Goal: Transaction & Acquisition: Book appointment/travel/reservation

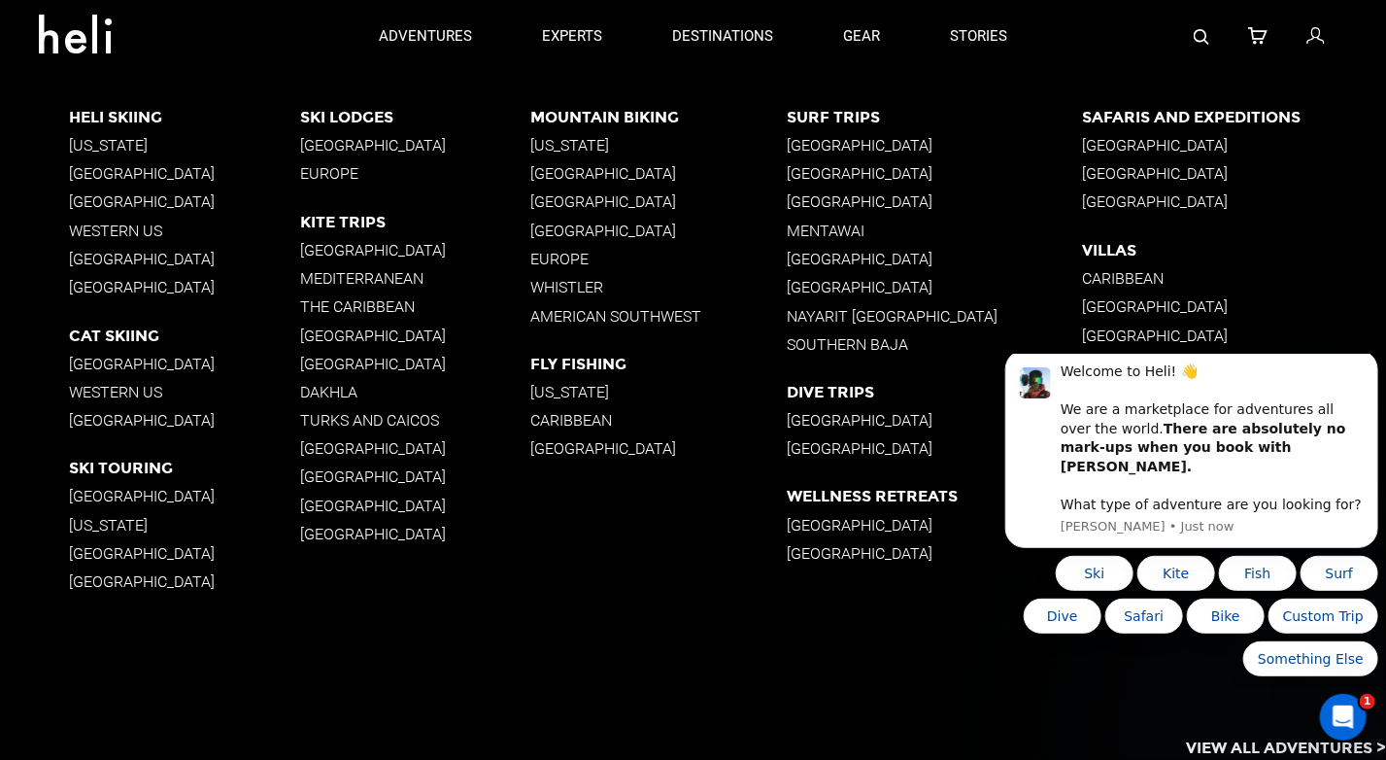
click at [567, 258] on p "Europe" at bounding box center [658, 259] width 256 height 18
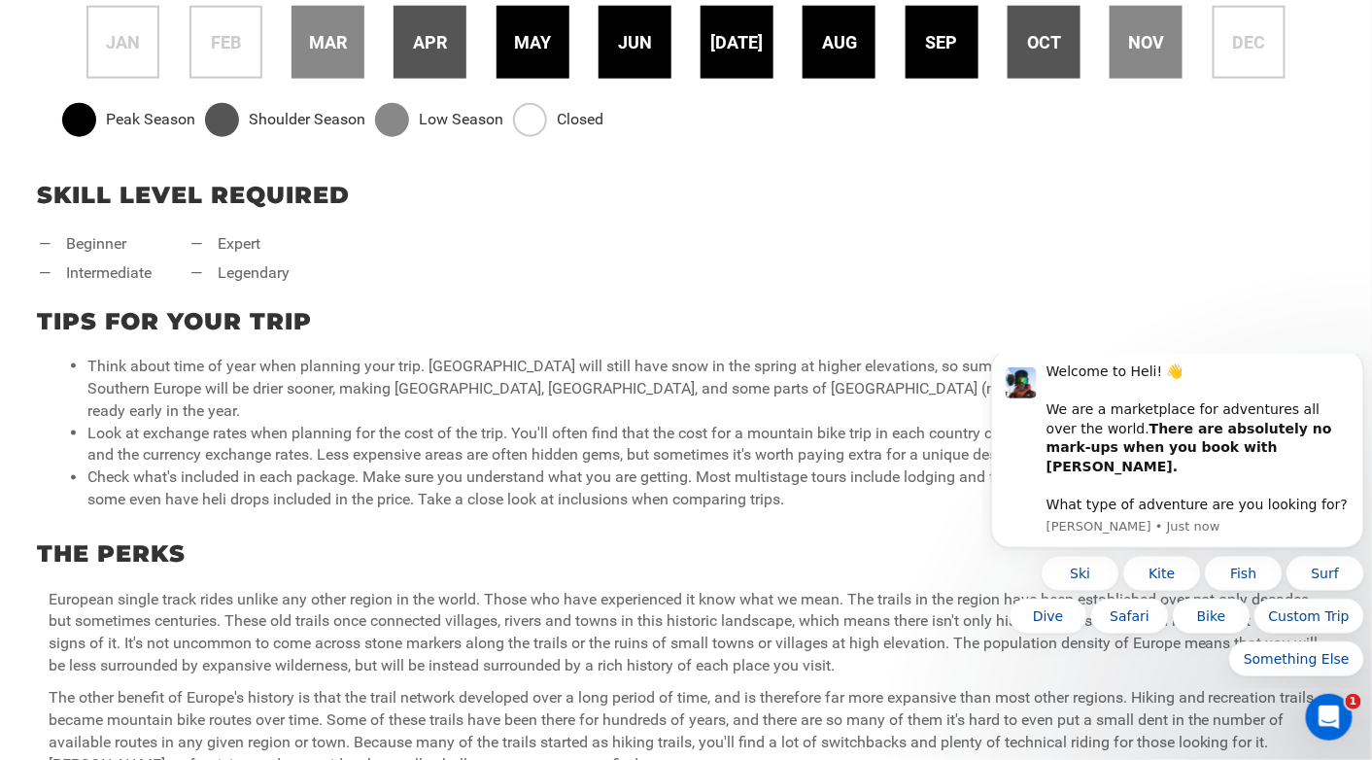
scroll to position [752, 0]
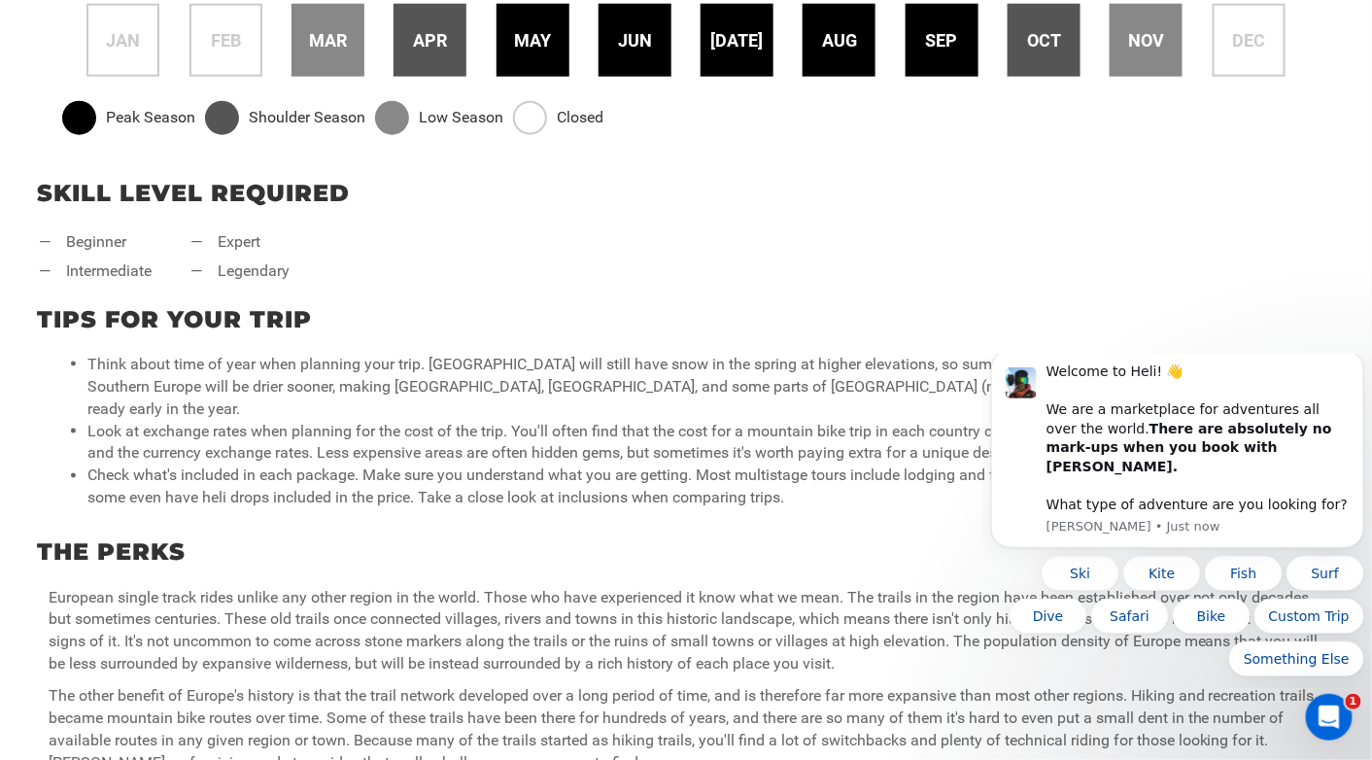
click at [244, 233] on li "— expert" at bounding box center [239, 242] width 99 height 22
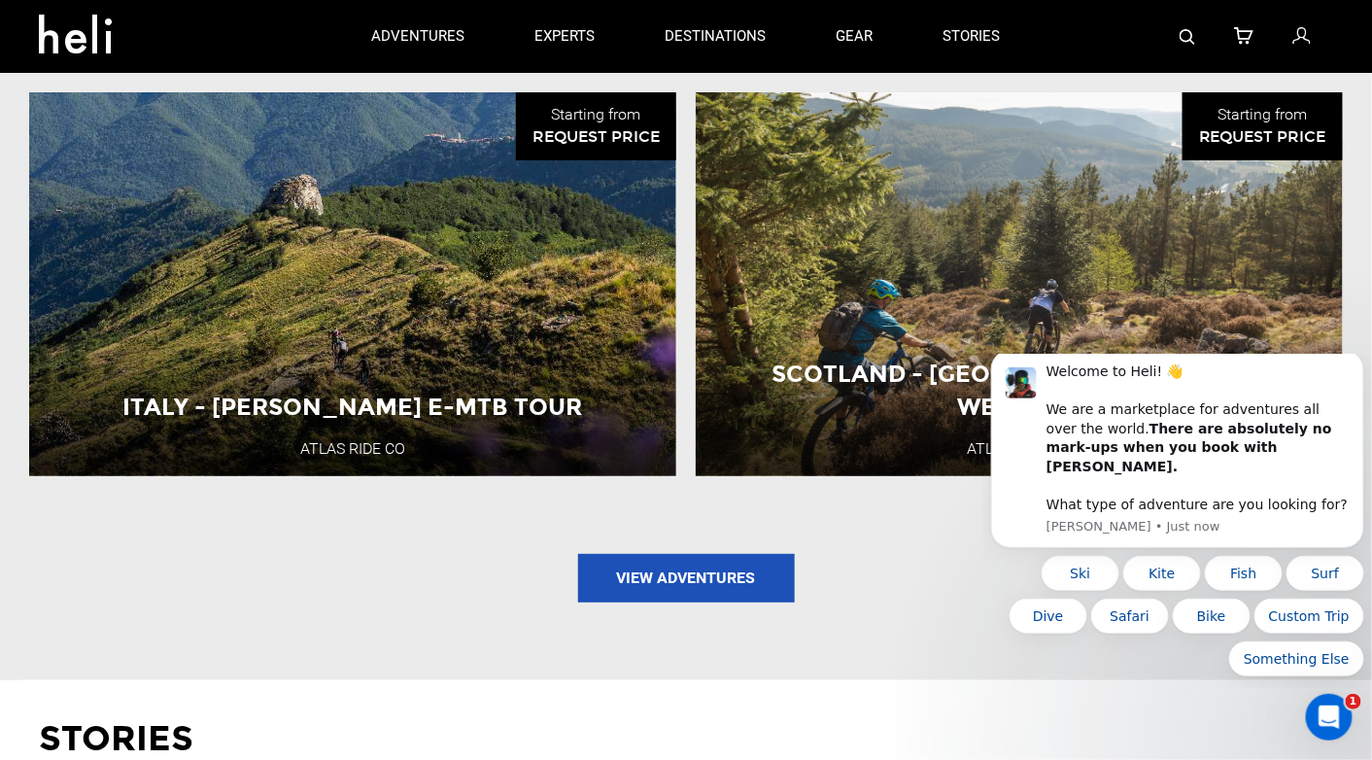
scroll to position [2312, 0]
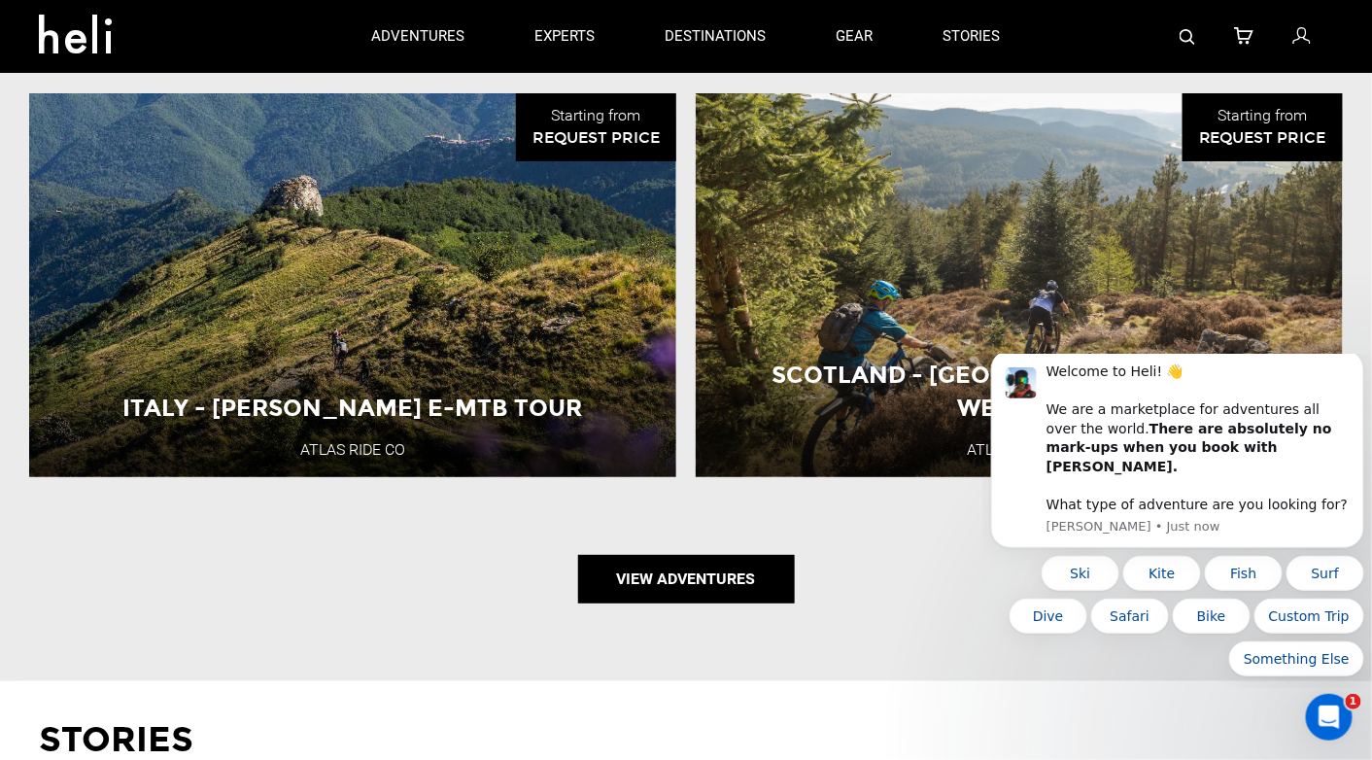
click at [653, 571] on link "View Adventures" at bounding box center [686, 579] width 217 height 49
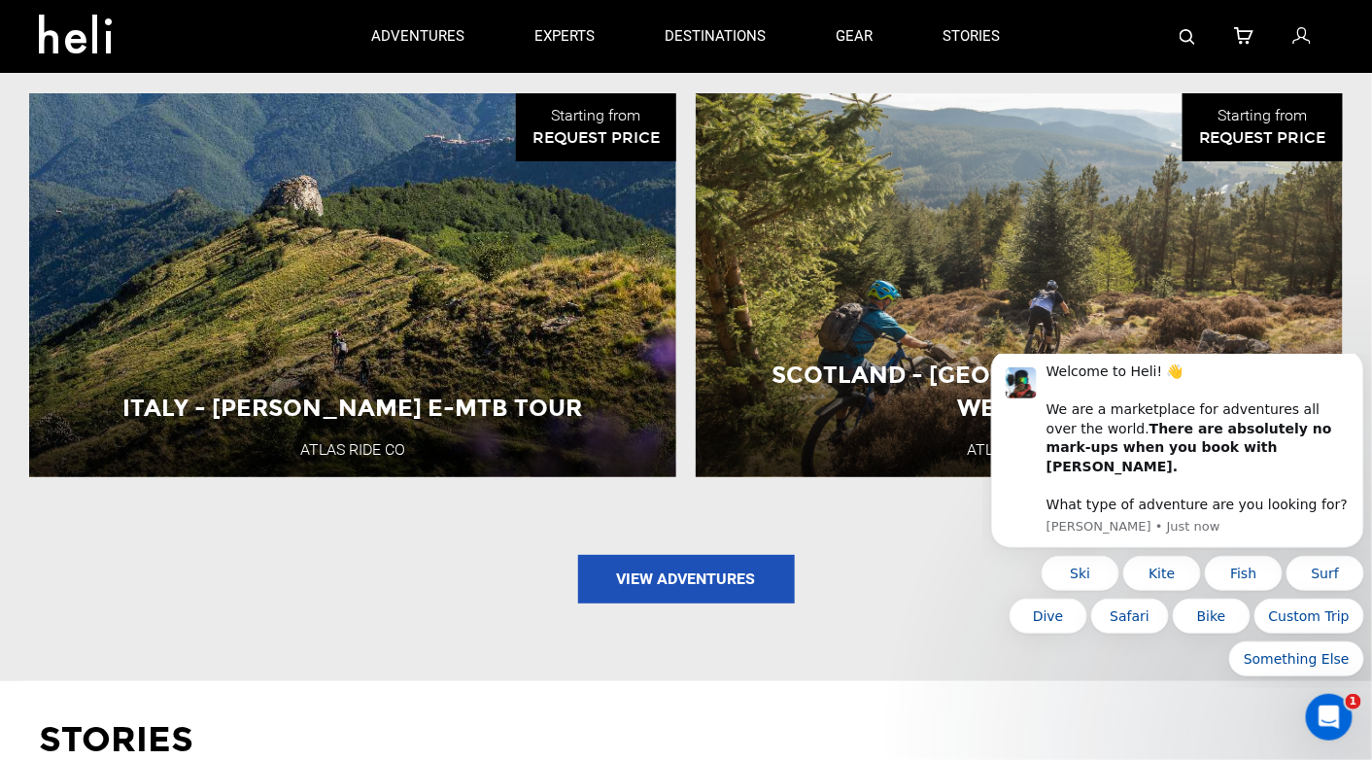
type input "Mountain Biking"
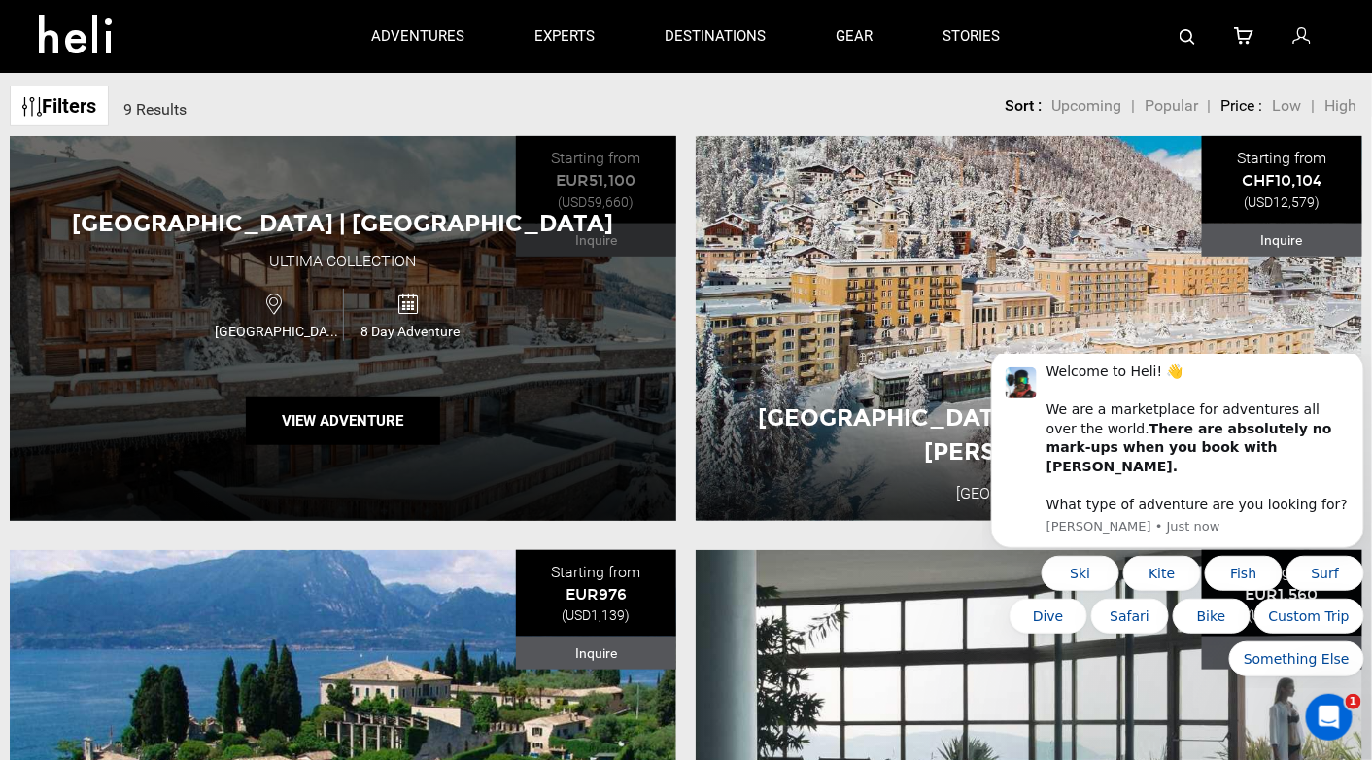
scroll to position [187, 0]
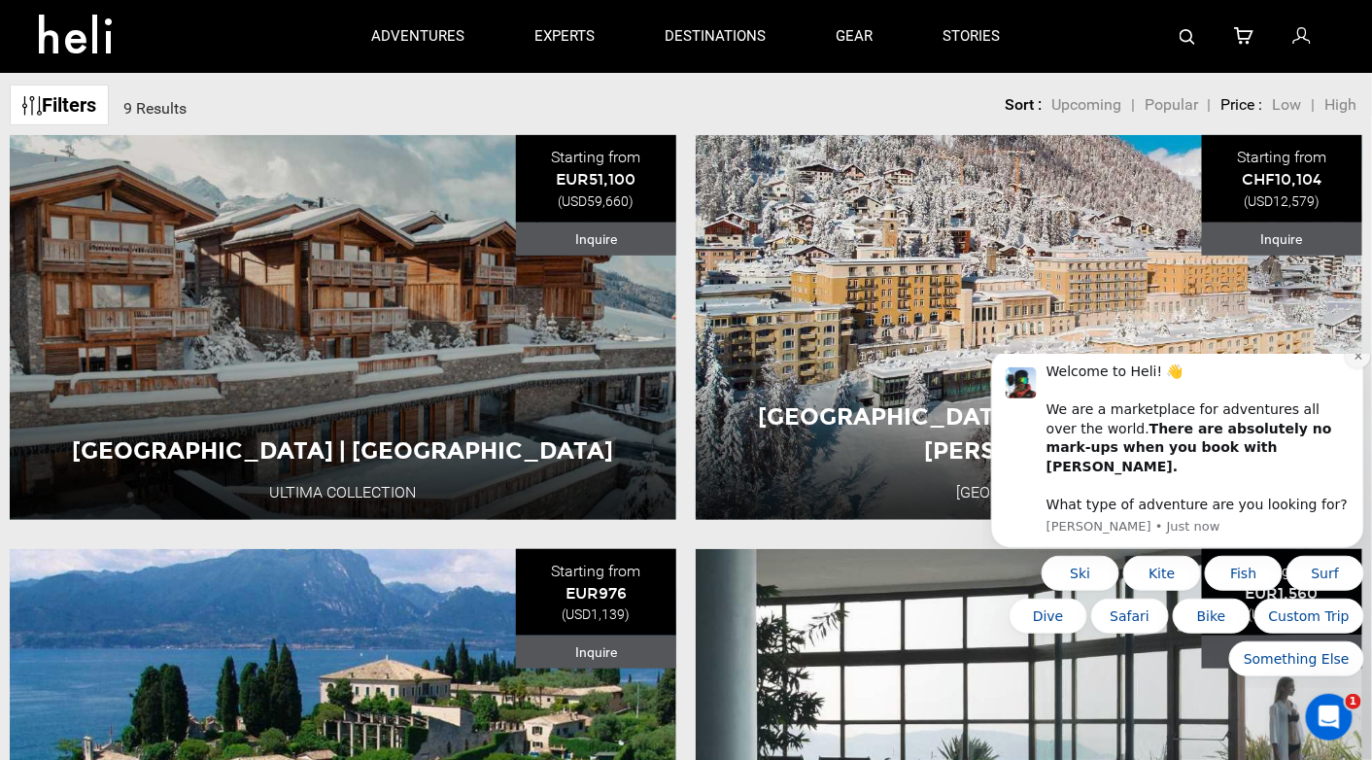
click at [1358, 360] on icon "Dismiss notification" at bounding box center [1357, 355] width 11 height 11
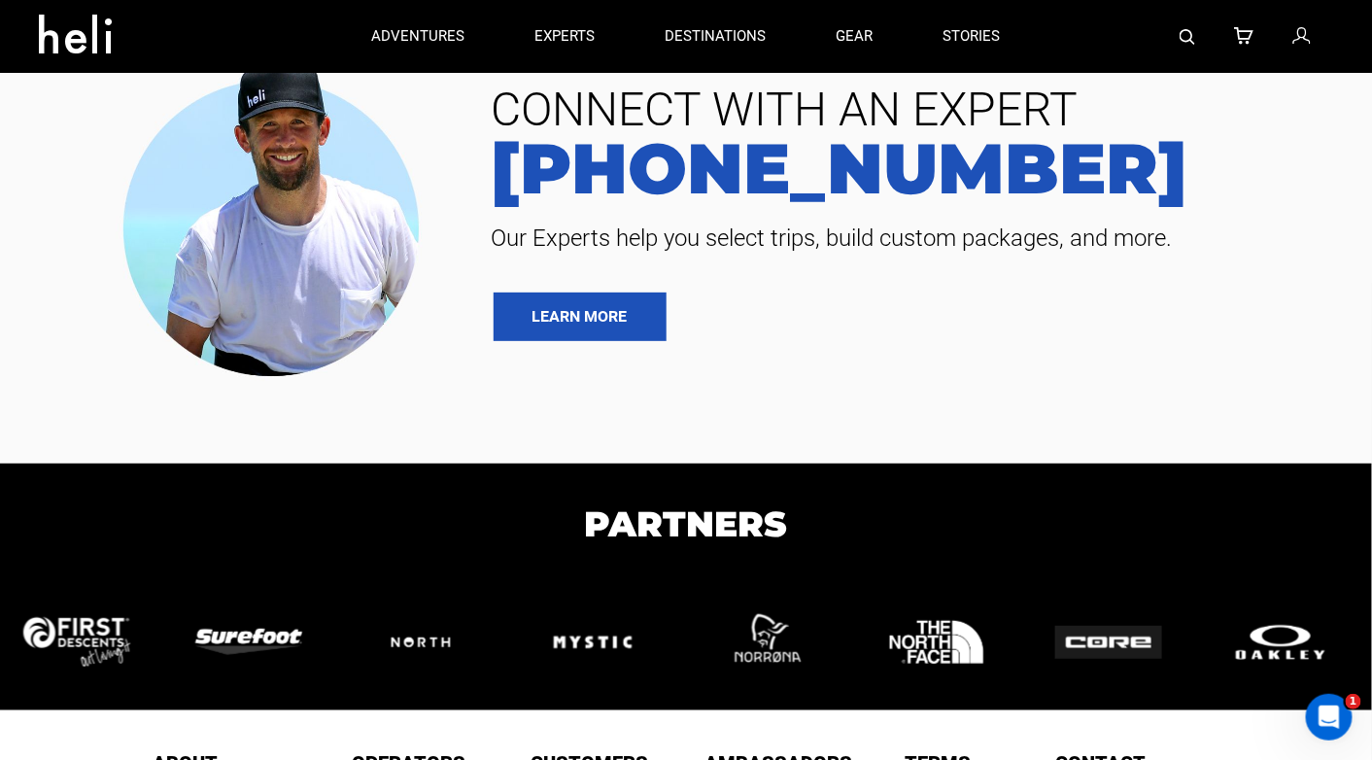
scroll to position [2414, 0]
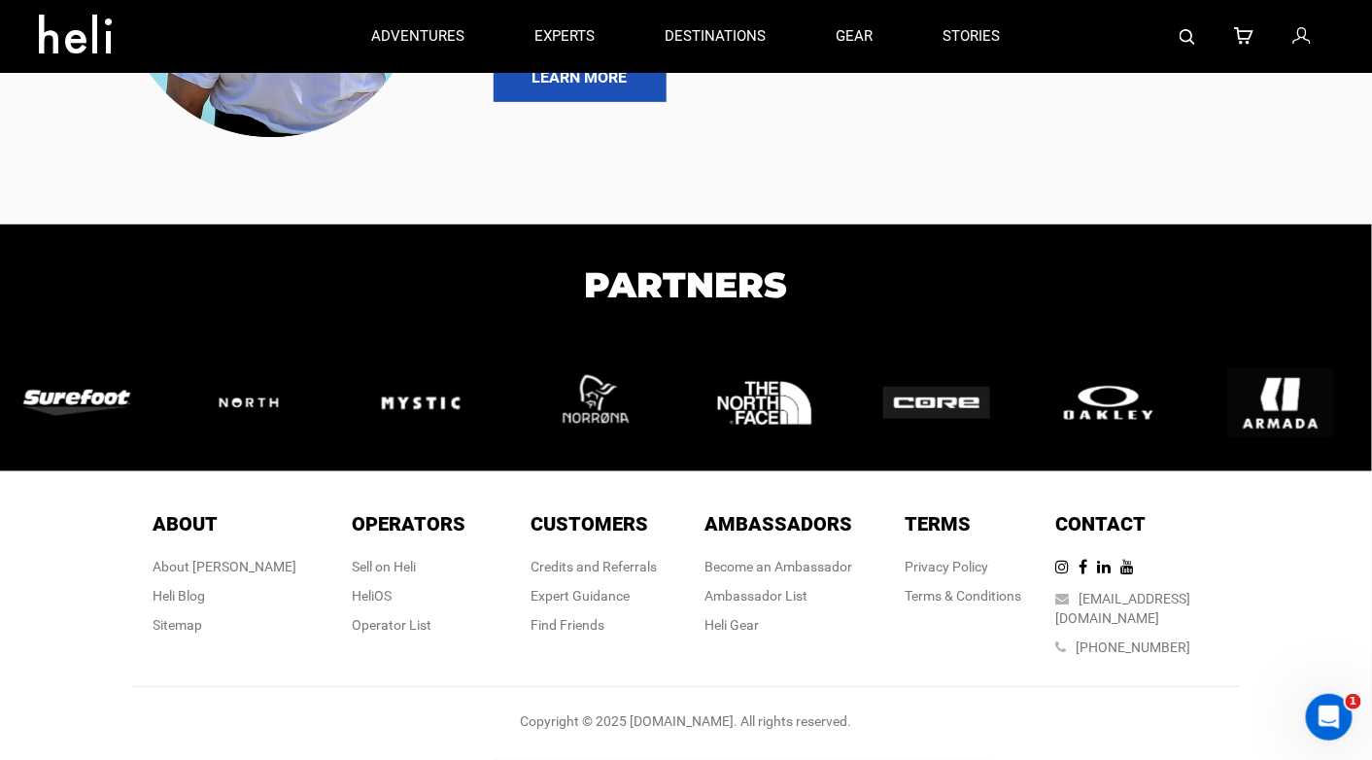
scroll to position [254, 0]
